Goal: Find specific page/section: Find specific page/section

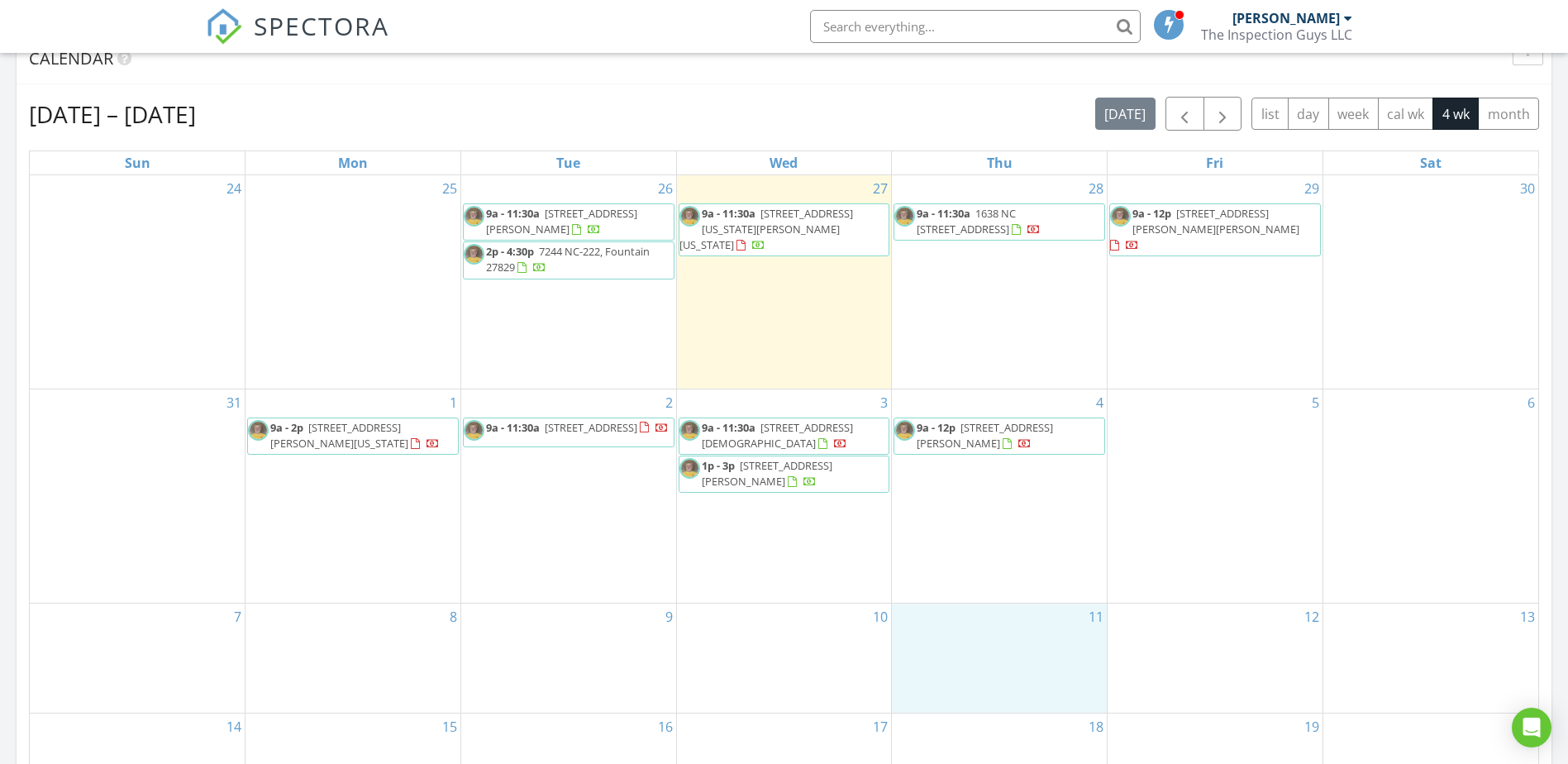
scroll to position [1530, 1594]
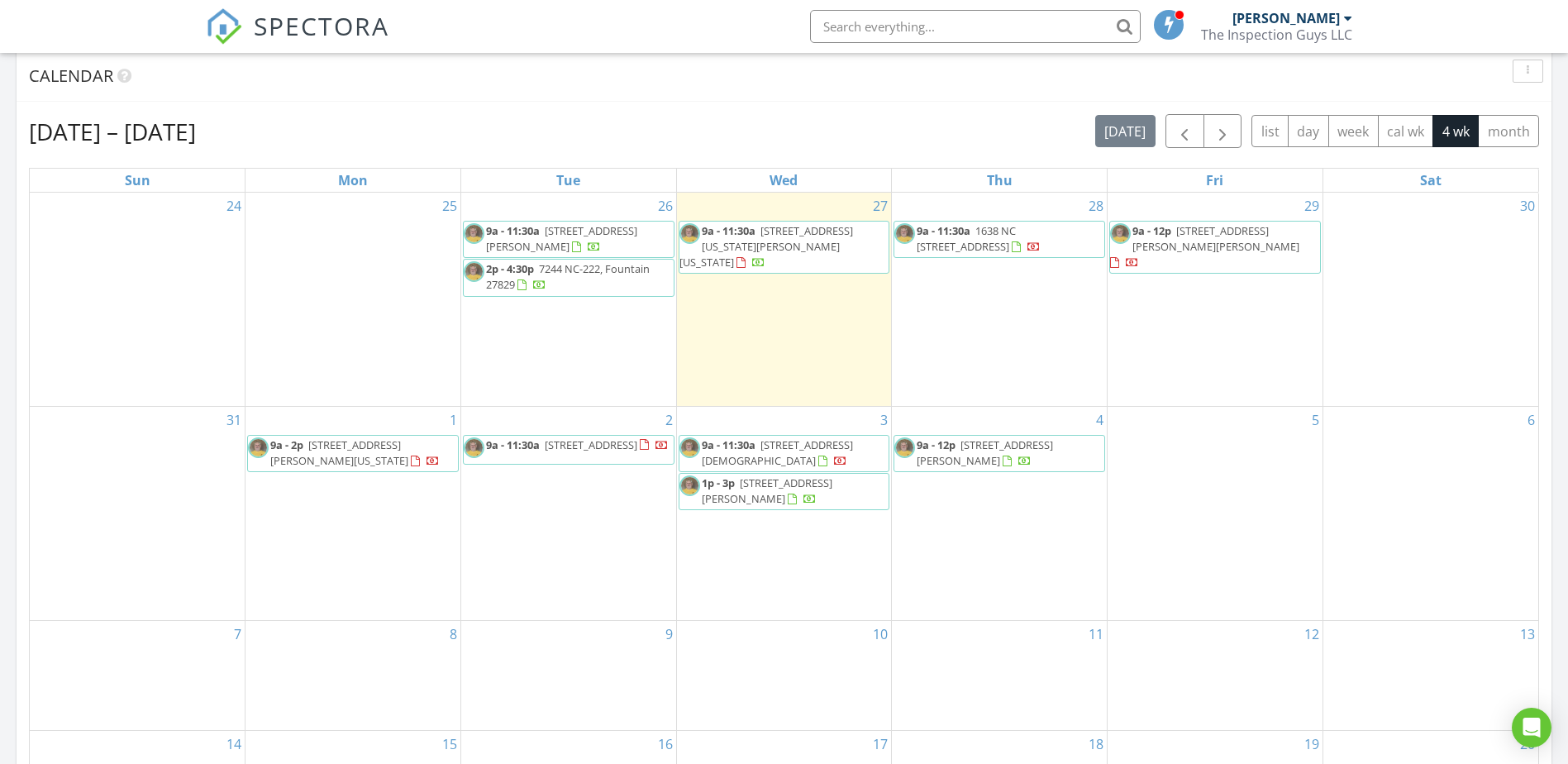
scroll to position [744, 0]
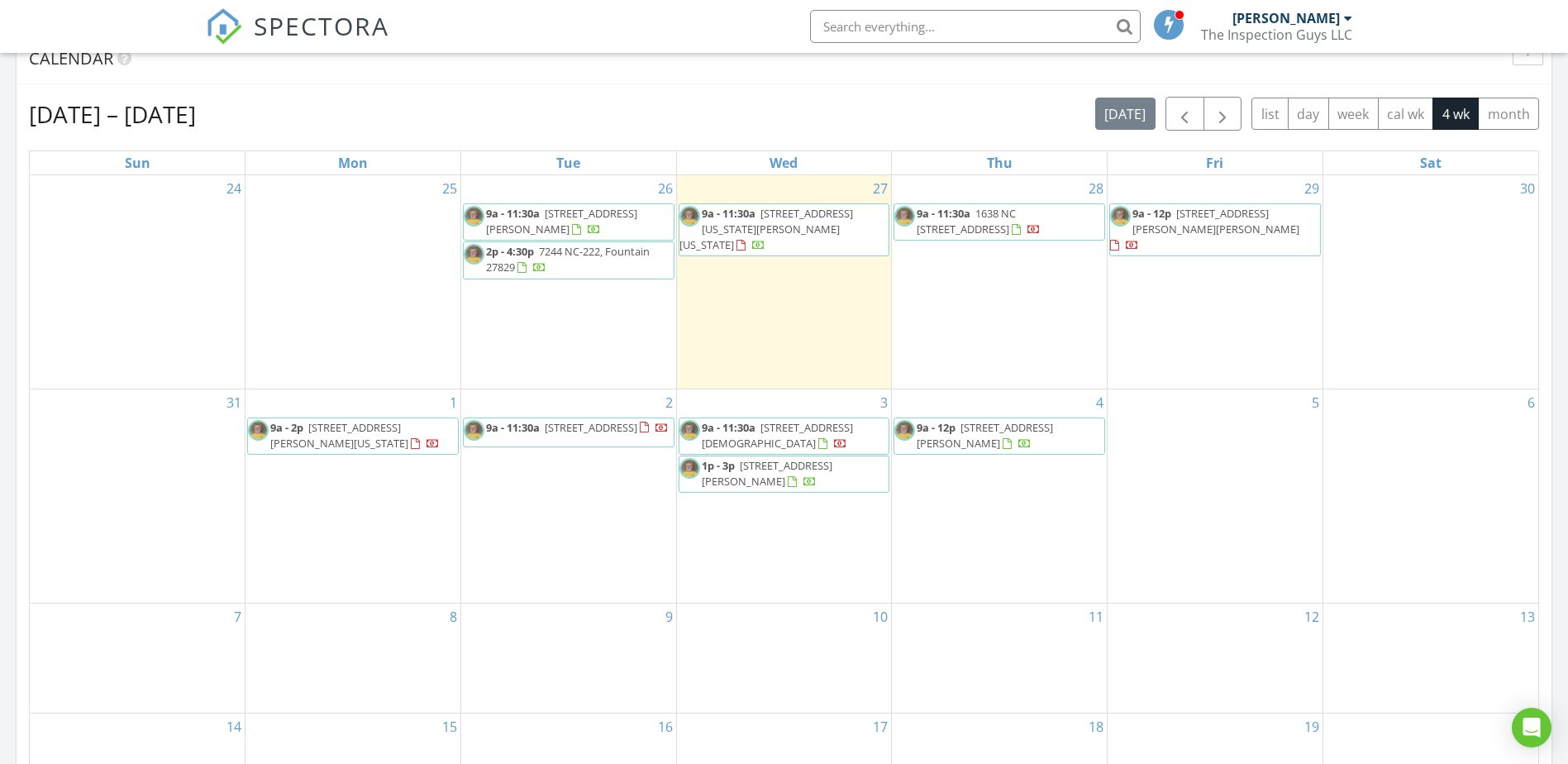
click at [1027, 433] on span "100 Sunrise Dr, DUDLEY 28333" at bounding box center [985, 434] width 136 height 30
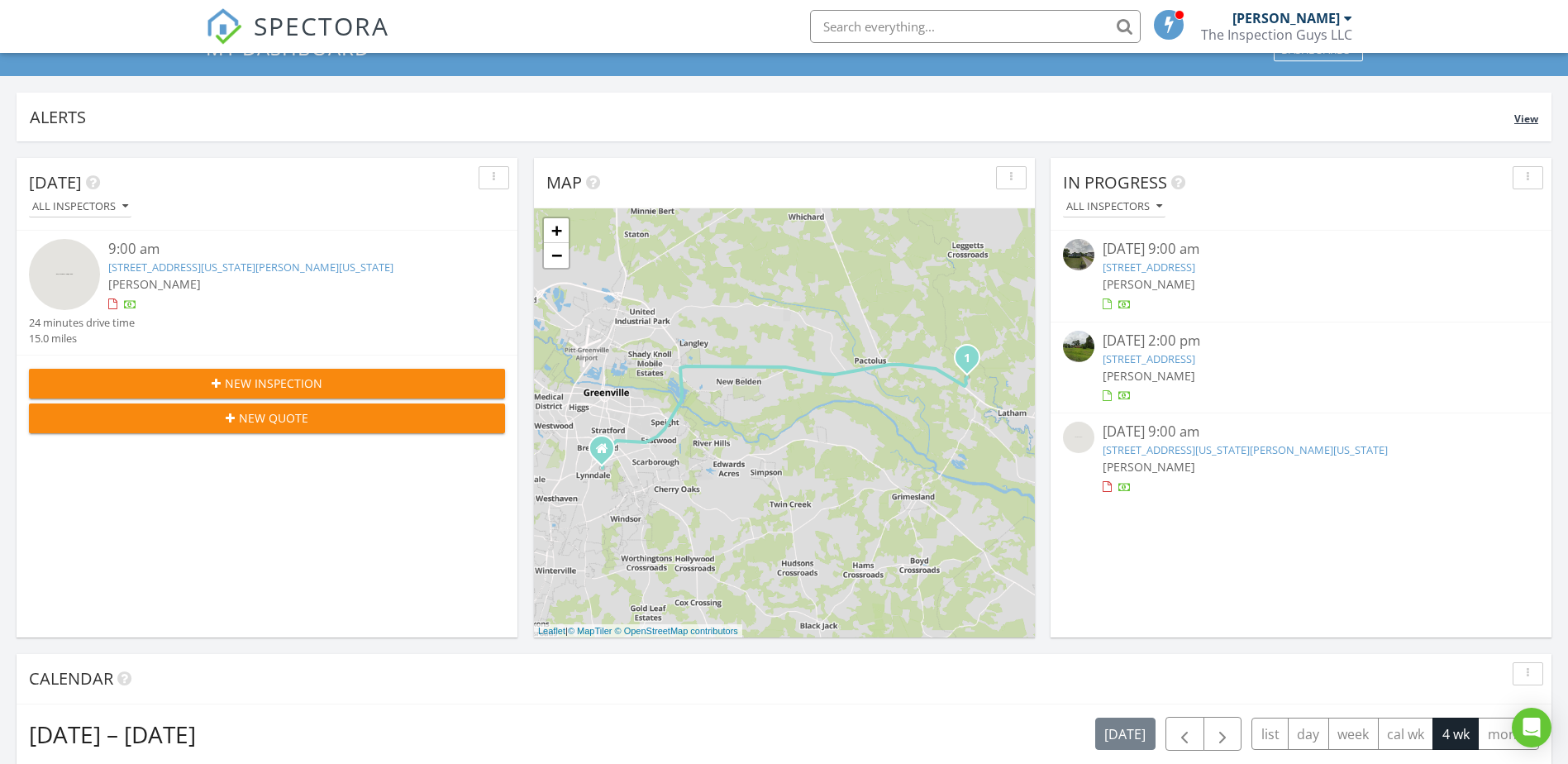
scroll to position [165, 0]
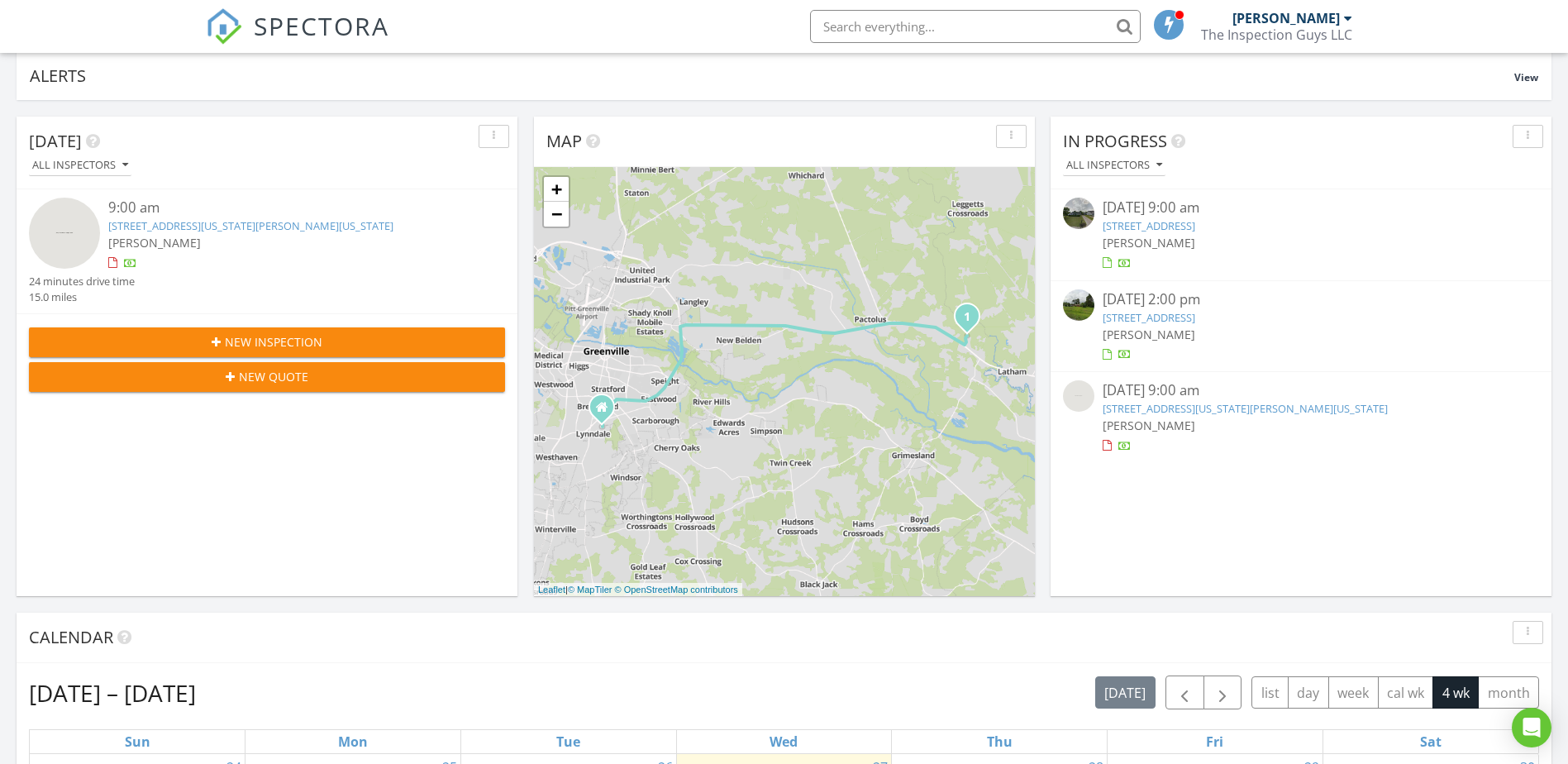
click at [1195, 222] on link "3652 Highland Dr, Ayden, NC 28513" at bounding box center [1148, 225] width 92 height 15
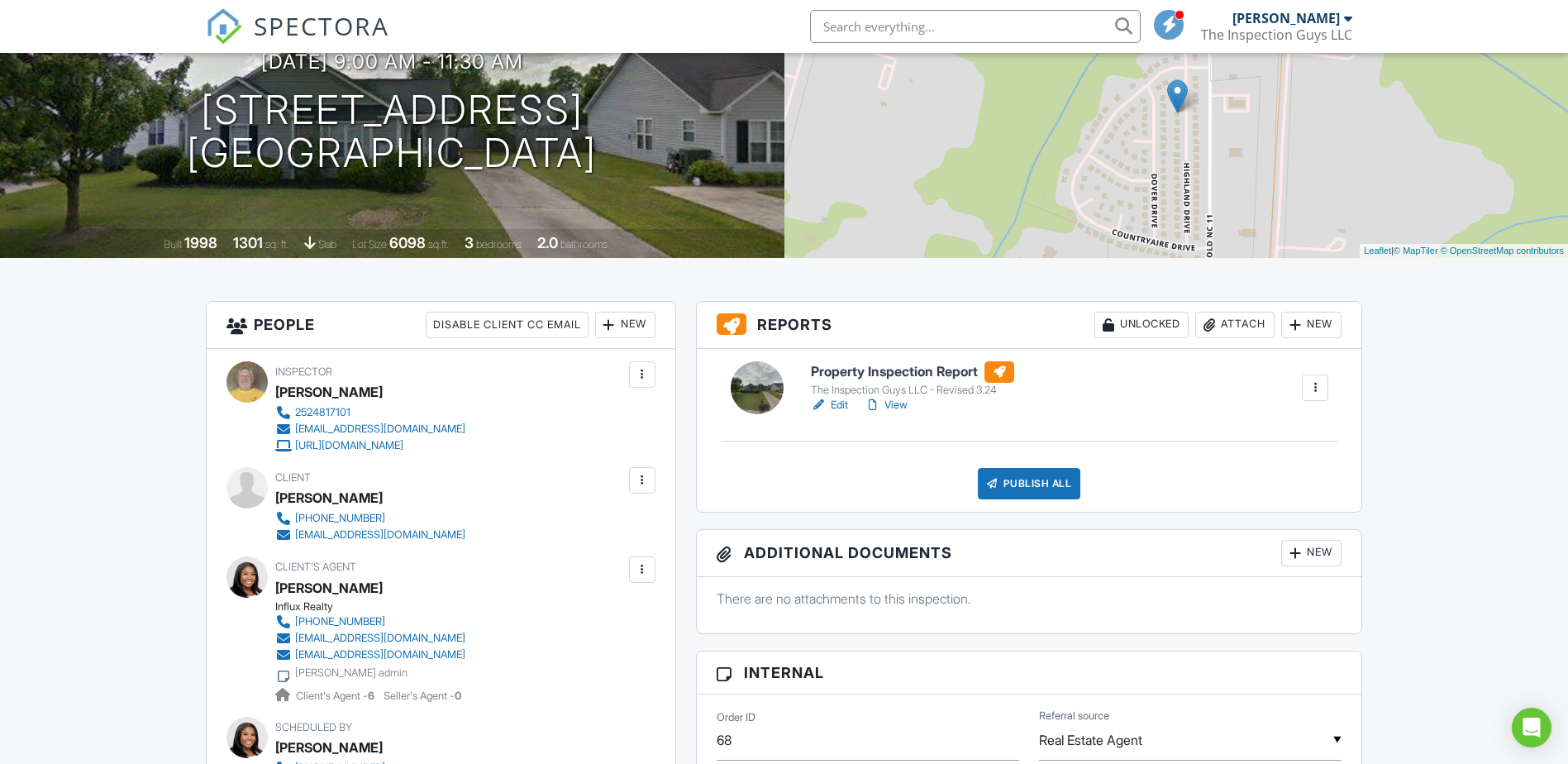
scroll to position [248, 0]
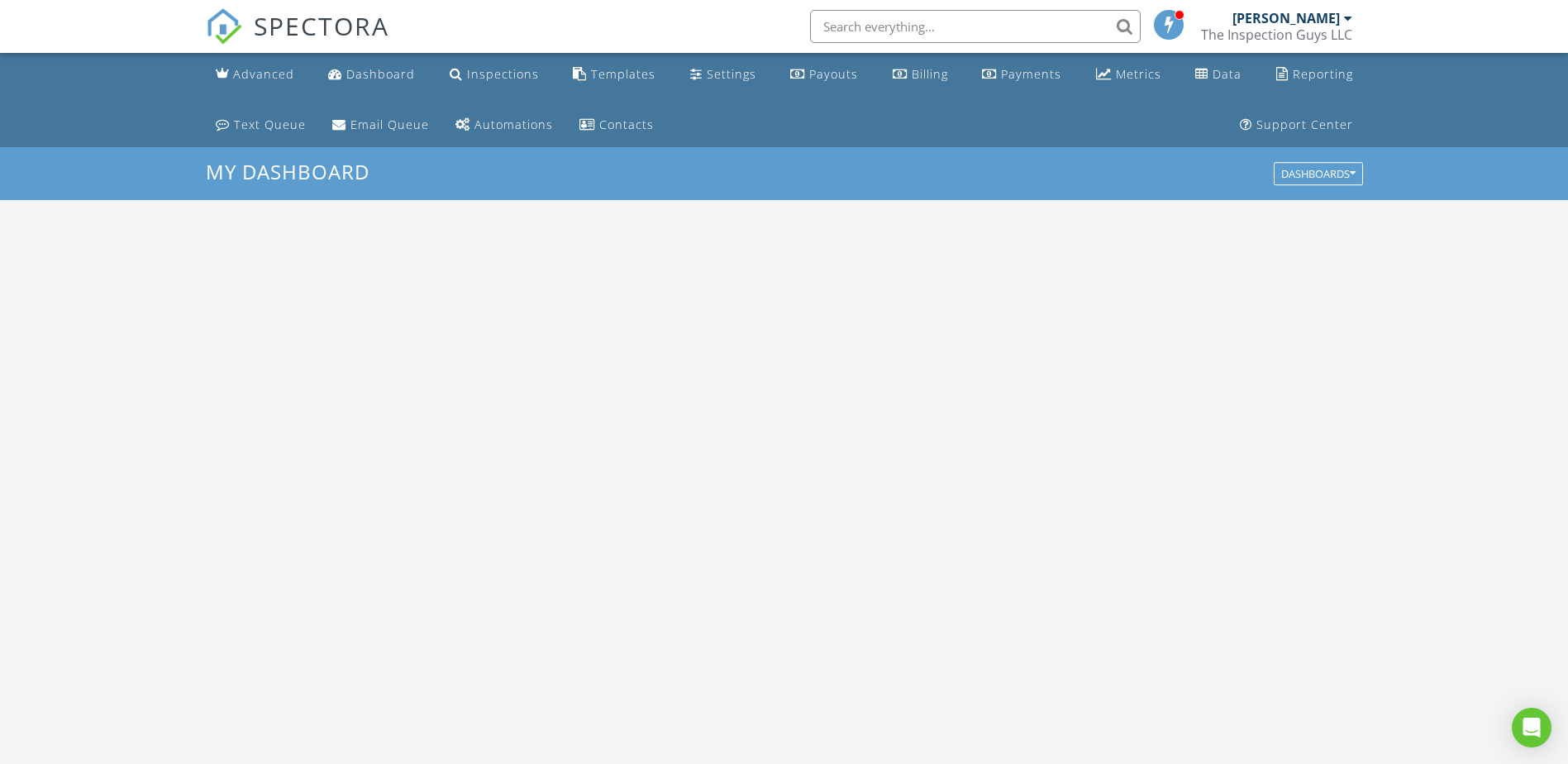
scroll to position [1530, 1594]
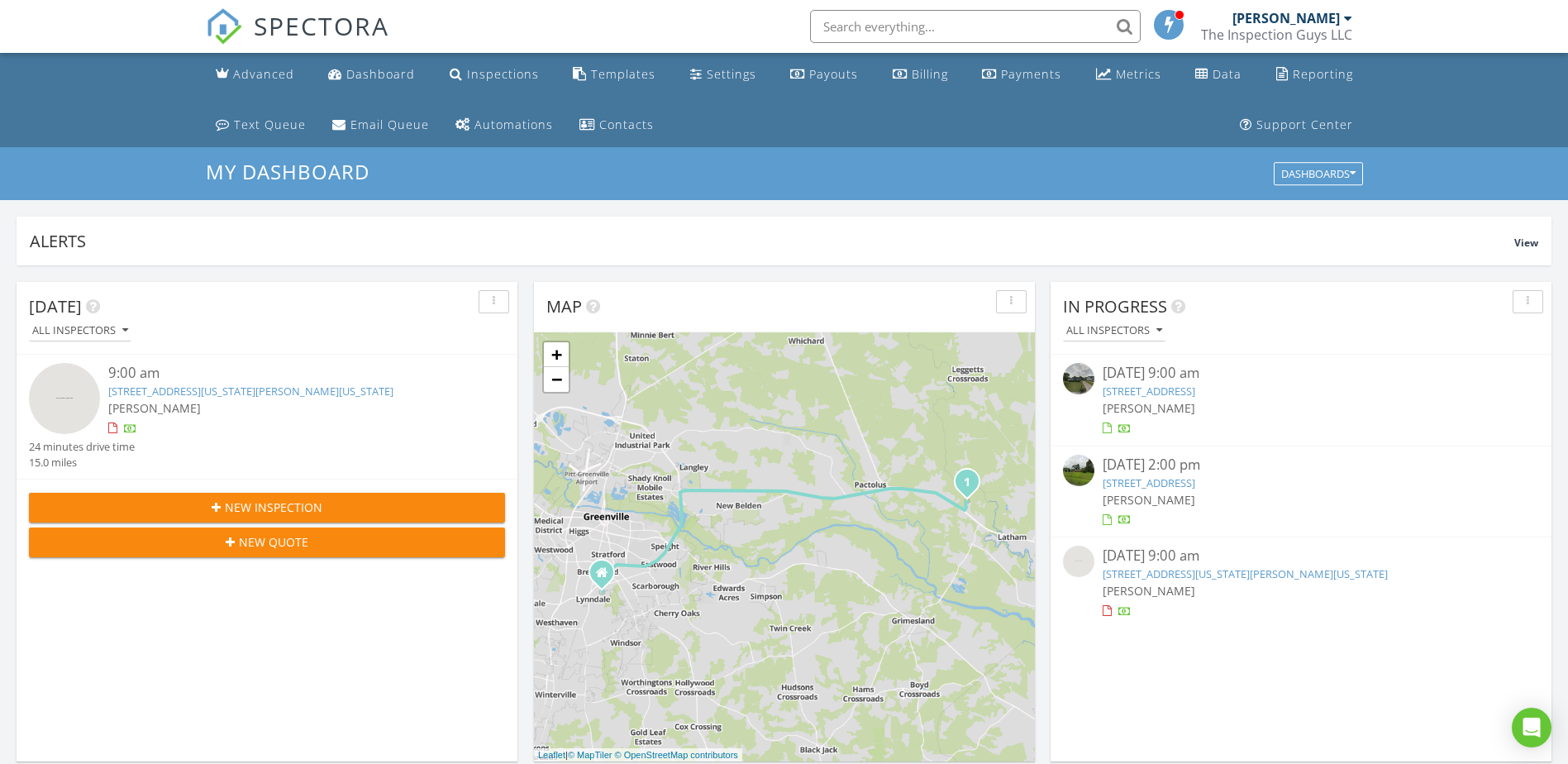
click at [1184, 479] on link "7244 NC-222, Fountain, NC 27829" at bounding box center [1148, 482] width 92 height 15
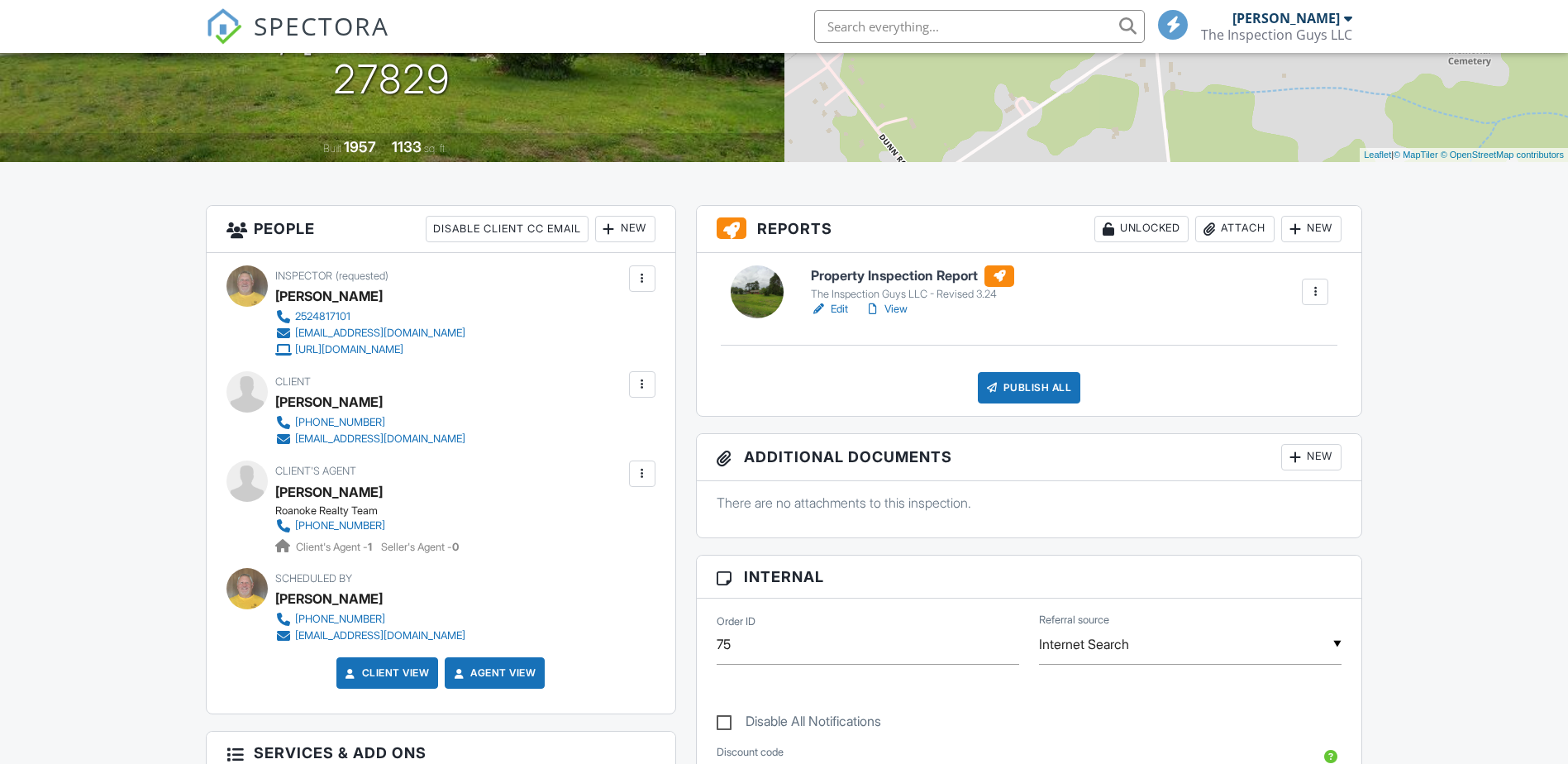
scroll to position [331, 0]
click at [899, 306] on link "View" at bounding box center [886, 308] width 43 height 16
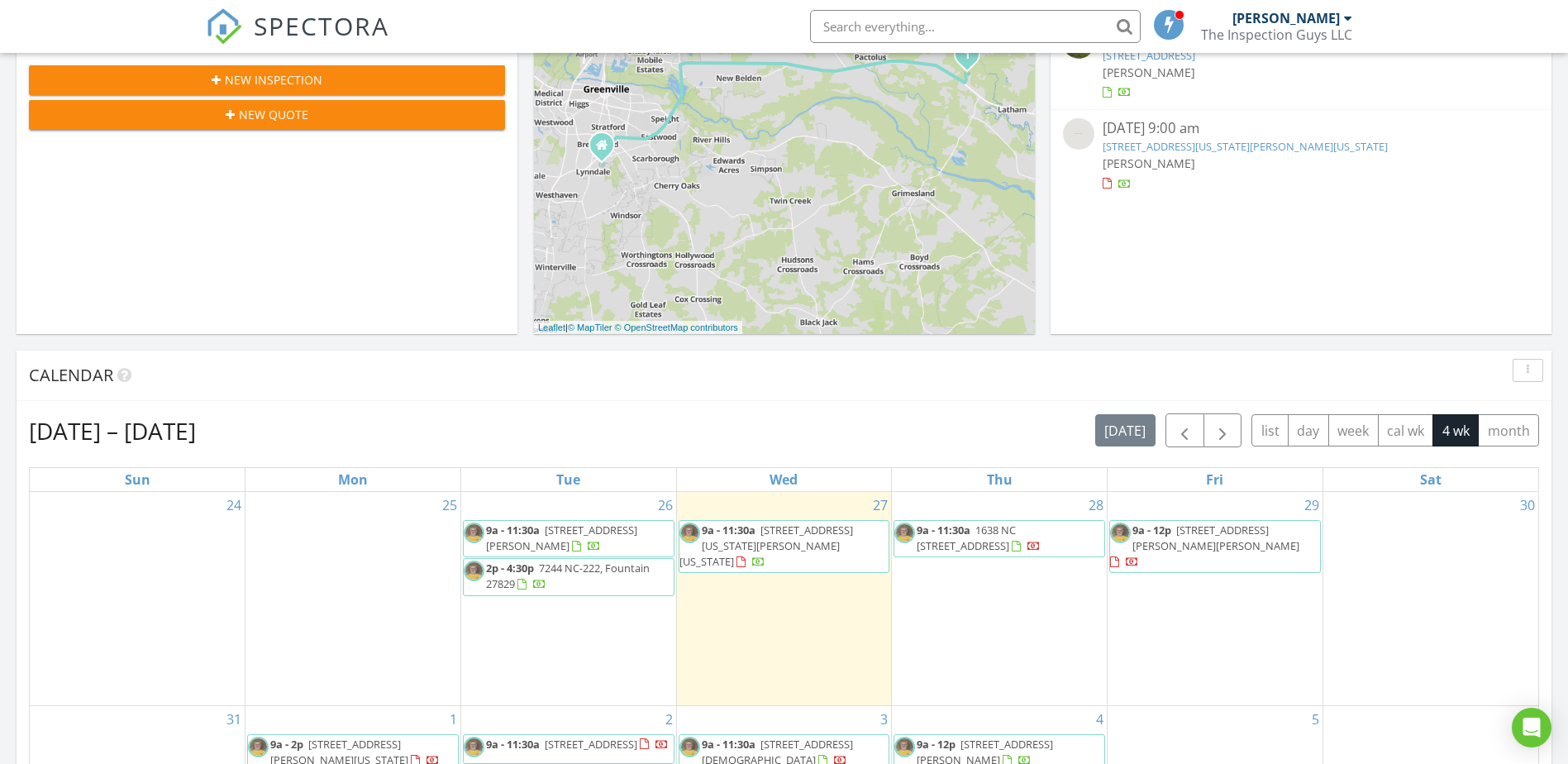
scroll to position [661, 0]
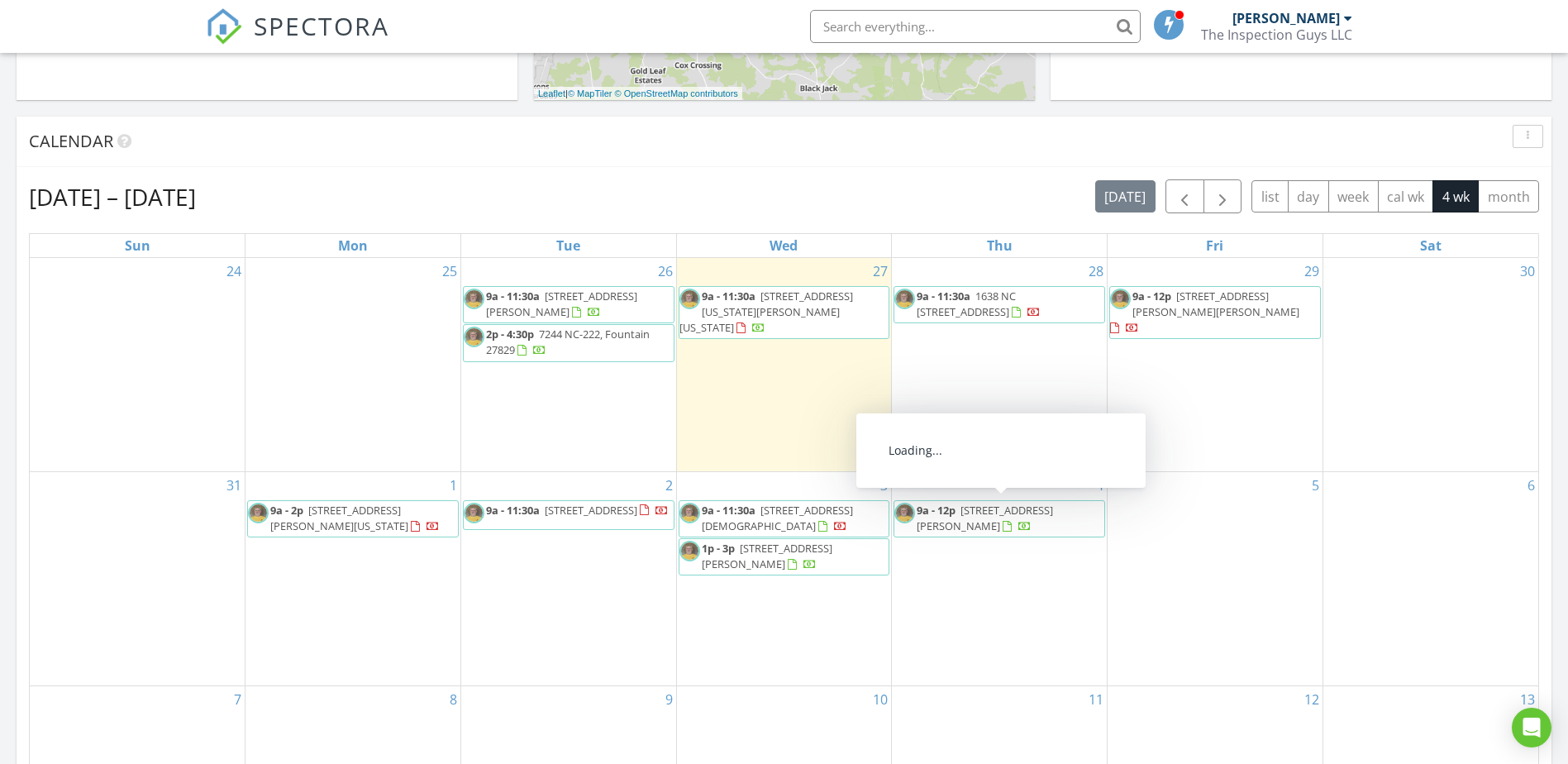
click at [1008, 524] on span "9a - 12p [STREET_ADDRESS][PERSON_NAME]" at bounding box center [999, 518] width 210 height 32
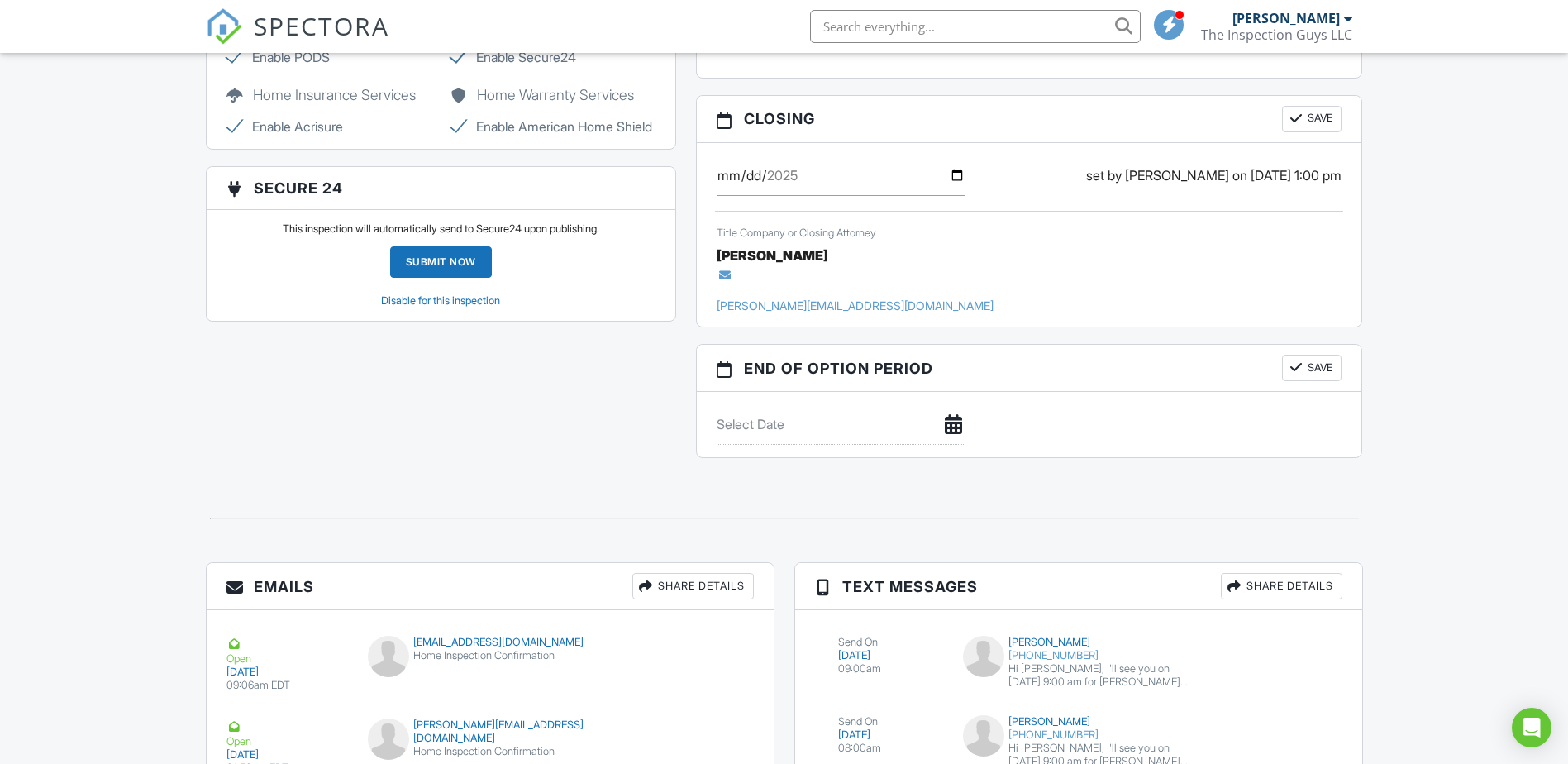
scroll to position [1405, 0]
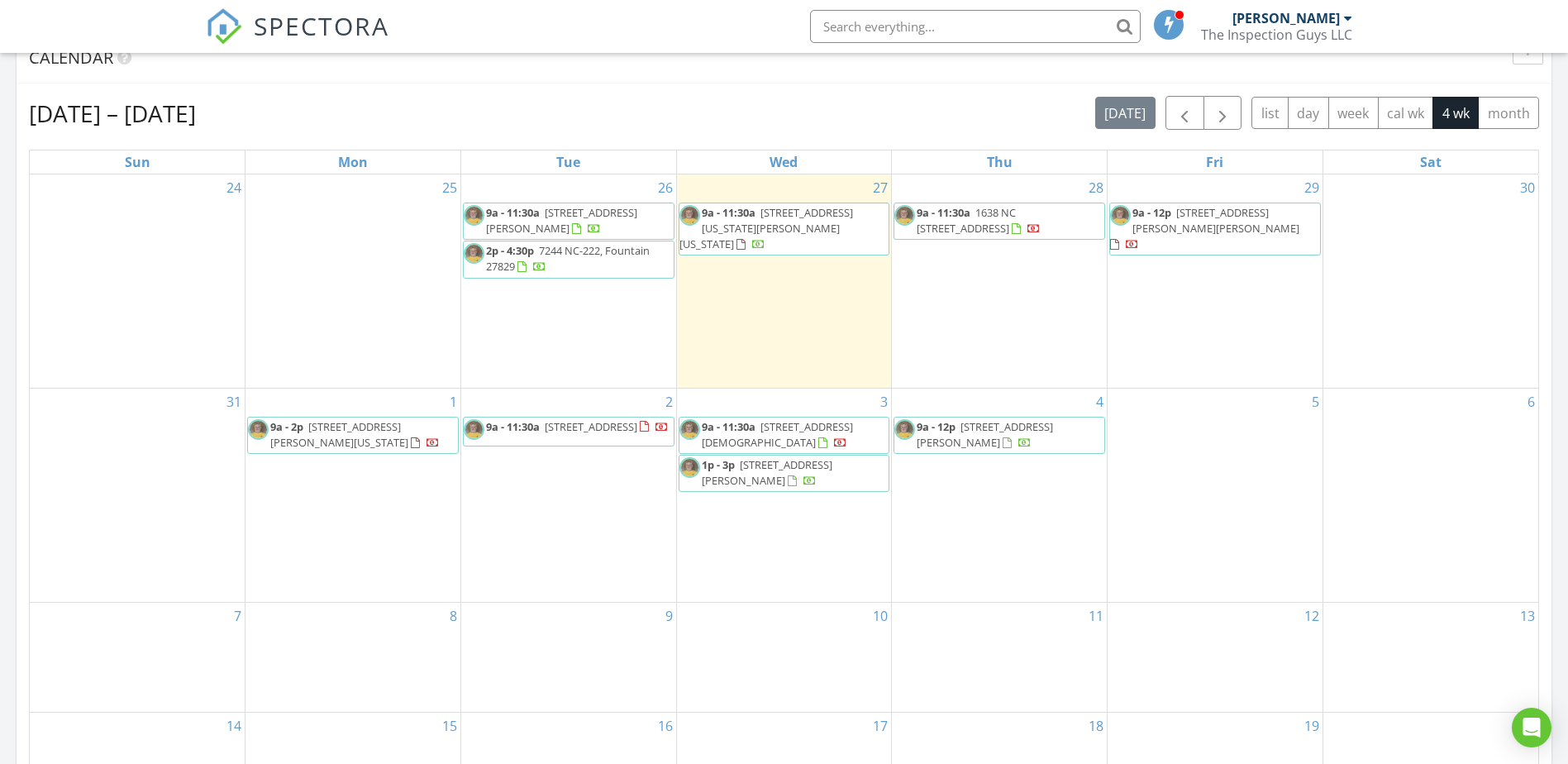
scroll to position [744, 0]
